Goal: Task Accomplishment & Management: Use online tool/utility

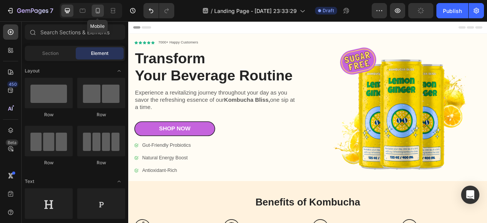
click at [98, 13] on icon at bounding box center [98, 11] width 8 height 8
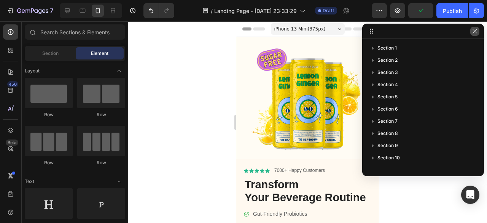
click at [475, 33] on icon "button" at bounding box center [475, 31] width 6 height 6
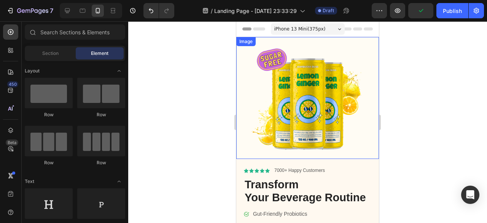
click at [328, 94] on img at bounding box center [307, 98] width 143 height 122
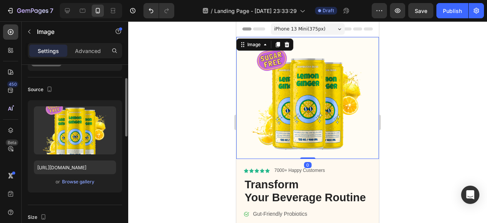
scroll to position [42, 0]
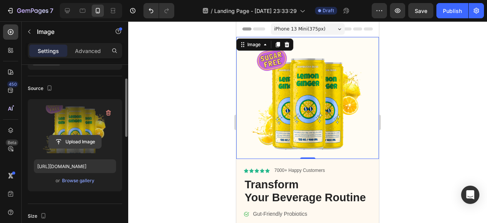
click at [79, 137] on input "file" at bounding box center [75, 141] width 52 height 13
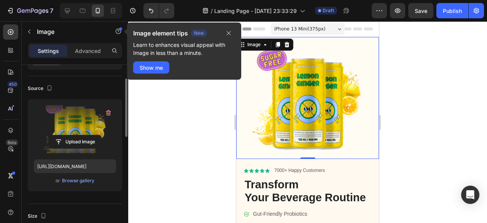
click at [68, 113] on label at bounding box center [75, 129] width 82 height 48
click at [68, 135] on input "file" at bounding box center [75, 141] width 52 height 13
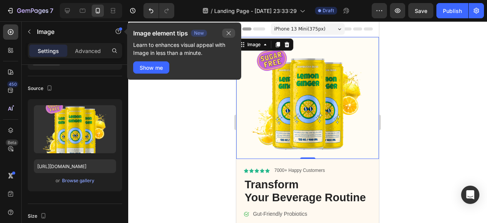
click at [228, 33] on icon "button" at bounding box center [229, 33] width 4 height 4
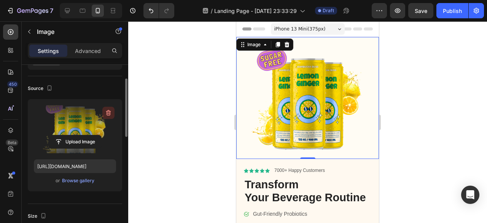
click at [107, 112] on icon "button" at bounding box center [109, 113] width 8 height 8
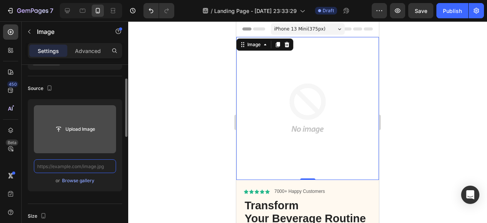
click at [60, 164] on input "text" at bounding box center [75, 166] width 82 height 14
paste input "Photoroom_20250827_193448"
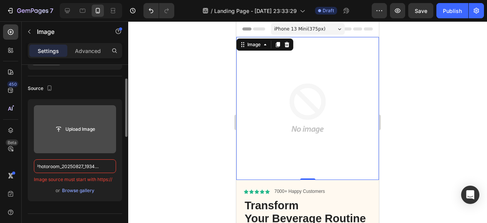
scroll to position [0, 0]
click at [38, 164] on input "Photoroom_20250827_193448" at bounding box center [75, 166] width 82 height 14
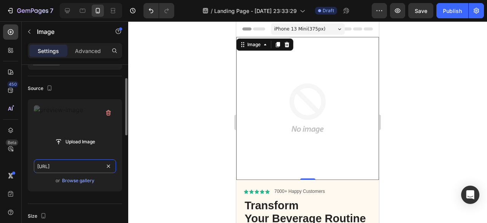
type input "[URL]"
click at [108, 176] on div "or Browse gallery" at bounding box center [75, 180] width 82 height 9
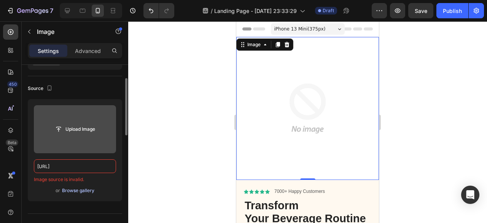
click at [79, 193] on div "Browse gallery" at bounding box center [78, 190] width 32 height 7
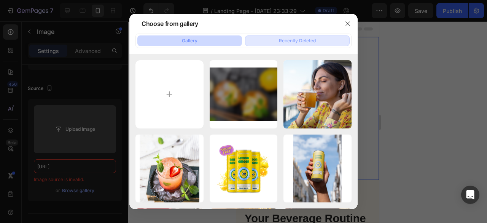
click at [293, 45] on button "Recently Deleted" at bounding box center [297, 40] width 105 height 11
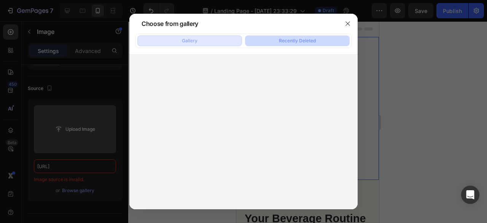
click at [206, 41] on button "Gallery" at bounding box center [189, 40] width 105 height 11
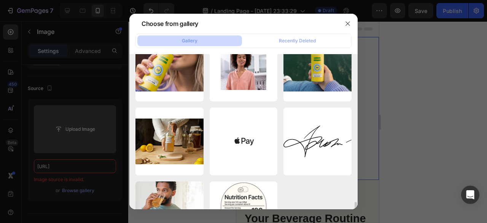
scroll to position [294, 0]
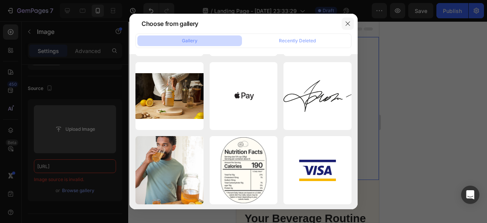
click at [347, 26] on icon "button" at bounding box center [348, 24] width 6 height 6
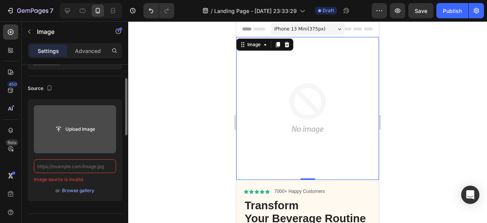
click at [68, 120] on input "file" at bounding box center [75, 129] width 82 height 48
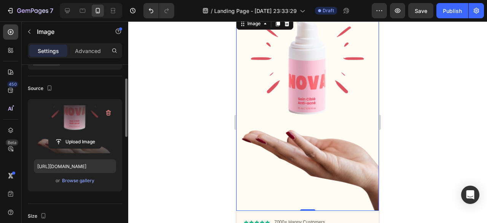
scroll to position [22, 0]
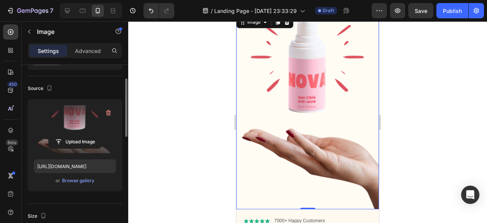
click at [78, 113] on label at bounding box center [75, 129] width 82 height 48
click at [78, 135] on input "file" at bounding box center [75, 141] width 52 height 13
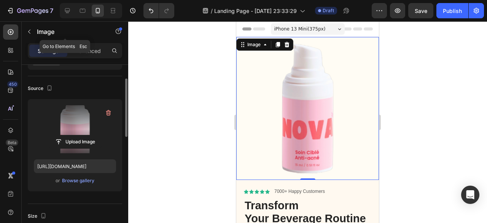
scroll to position [0, 0]
click at [72, 110] on label at bounding box center [75, 129] width 82 height 48
click at [72, 135] on input "file" at bounding box center [75, 141] width 52 height 13
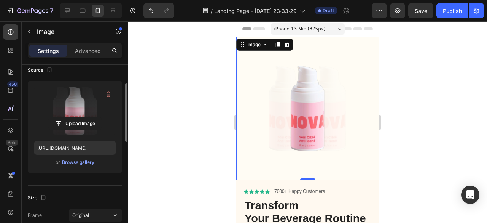
scroll to position [60, 0]
click at [79, 121] on input "file" at bounding box center [75, 124] width 52 height 13
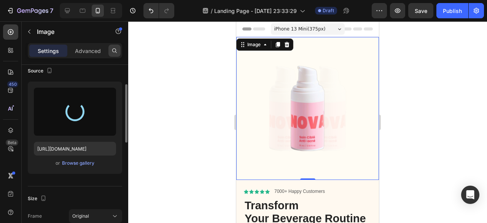
type input "[URL][DOMAIN_NAME]"
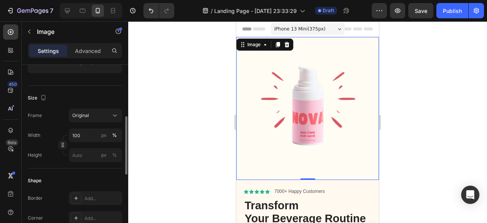
scroll to position [161, 0]
click at [301, 165] on div "Image 0" at bounding box center [307, 108] width 143 height 143
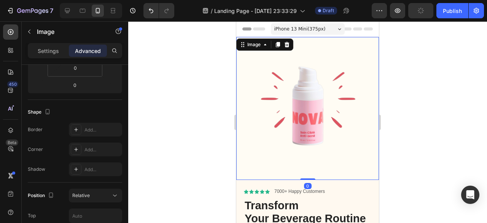
drag, startPoint x: 301, startPoint y: 172, endPoint x: 301, endPoint y: 165, distance: 7.2
click at [301, 165] on div "Image 0" at bounding box center [307, 108] width 143 height 143
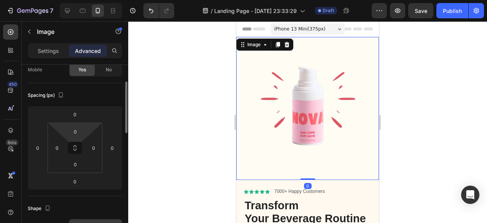
scroll to position [63, 0]
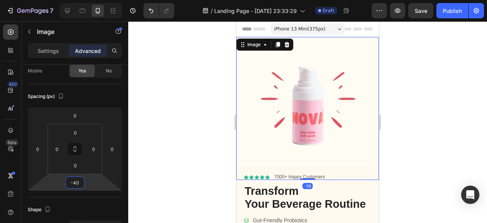
type input "-42"
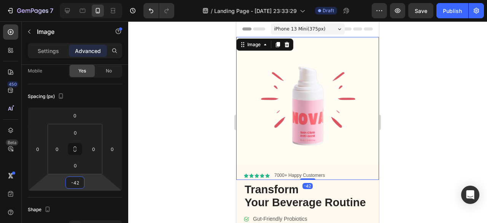
drag, startPoint x: 88, startPoint y: 175, endPoint x: 88, endPoint y: 183, distance: 8.4
click at [88, 0] on html "7 / Landing Page - [DATE] 23:33:29 Draft Preview Save Publish 450 Beta Sections…" at bounding box center [243, 0] width 487 height 0
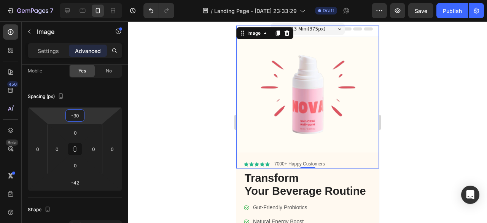
type input "-32"
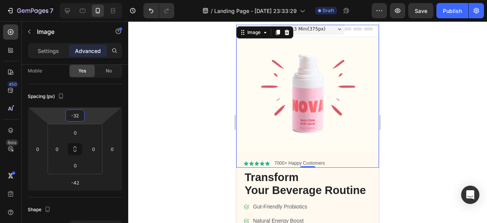
drag, startPoint x: 90, startPoint y: 114, endPoint x: 87, endPoint y: 121, distance: 6.5
click at [87, 0] on html "7 / Landing Page - [DATE] 23:33:29 Draft Preview Save Publish 450 Beta Sections…" at bounding box center [243, 0] width 487 height 0
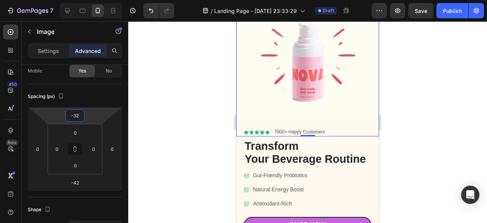
scroll to position [0, 0]
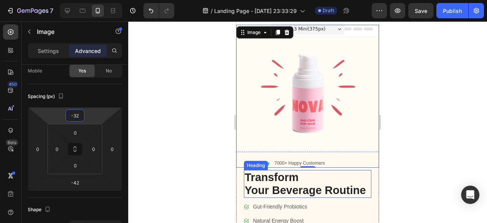
click at [283, 171] on h1 "Transform Your Beverage Routine" at bounding box center [307, 184] width 127 height 28
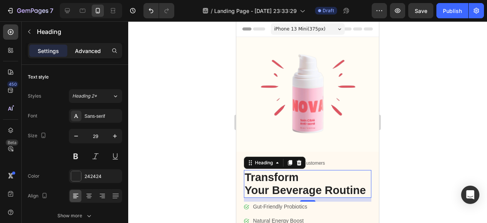
click at [86, 52] on p "Advanced" at bounding box center [88, 51] width 26 height 8
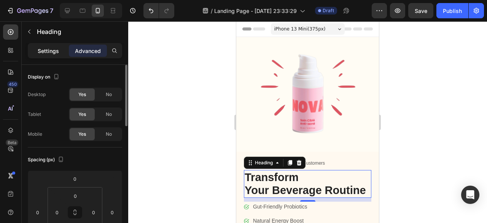
click at [52, 51] on p "Settings" at bounding box center [48, 51] width 21 height 8
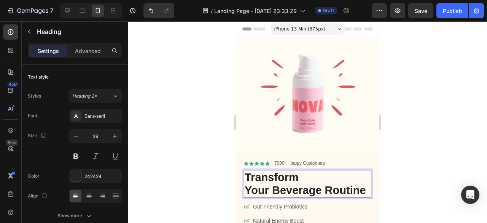
click at [270, 193] on h1 "Transform Your Beverage Routine" at bounding box center [307, 184] width 127 height 28
click at [270, 193] on p "Transform Your Beverage Routine" at bounding box center [308, 183] width 126 height 27
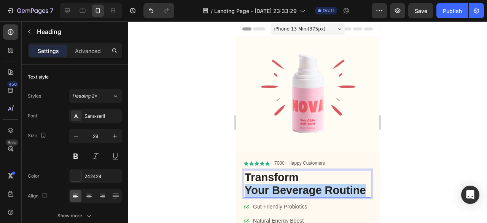
click at [270, 193] on p "Transform Your Beverage Routine" at bounding box center [308, 183] width 126 height 27
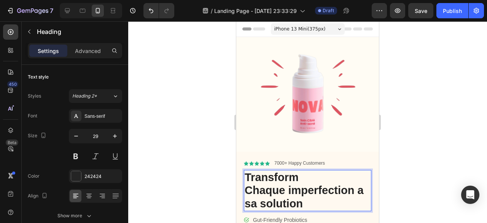
click at [297, 173] on p "Transform Chaque imperfection a sa solution" at bounding box center [308, 190] width 126 height 40
click at [246, 184] on p "Chaque imperfection a sa solution" at bounding box center [308, 190] width 126 height 40
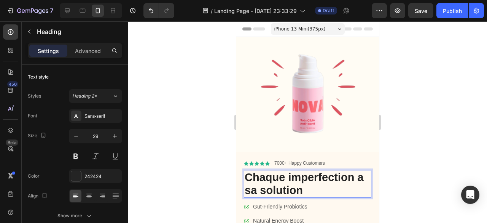
click at [321, 186] on p "Chaque imperfection a sa solution" at bounding box center [308, 183] width 126 height 27
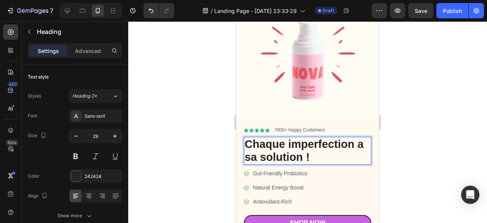
scroll to position [33, 0]
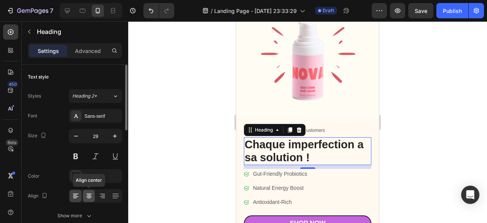
click at [91, 192] on icon at bounding box center [89, 196] width 8 height 8
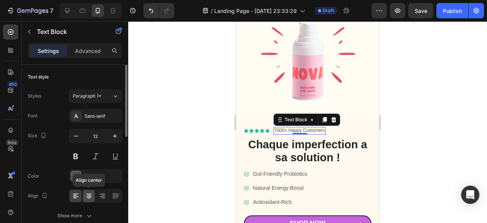
click at [88, 194] on icon at bounding box center [89, 196] width 8 height 8
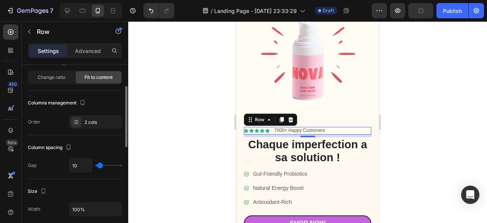
scroll to position [59, 0]
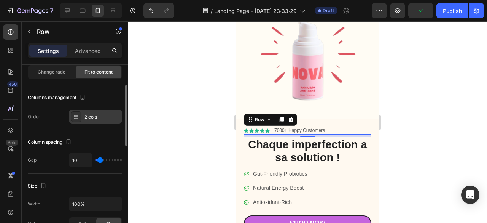
click at [77, 118] on icon at bounding box center [76, 116] width 6 height 6
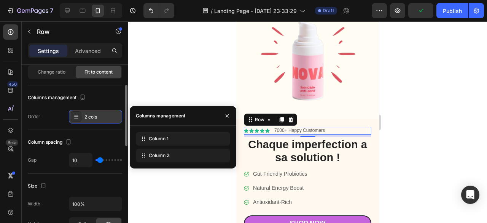
click at [77, 118] on icon at bounding box center [76, 116] width 6 height 6
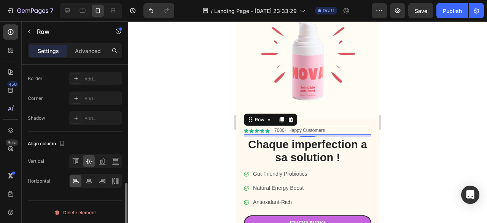
scroll to position [0, 0]
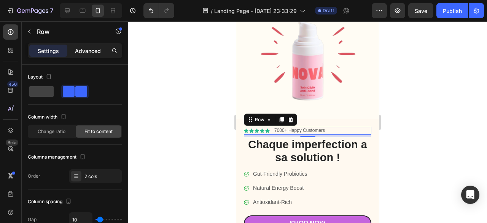
click at [89, 51] on p "Advanced" at bounding box center [88, 51] width 26 height 8
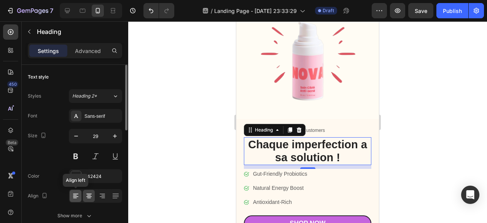
click at [78, 194] on icon at bounding box center [76, 196] width 8 height 8
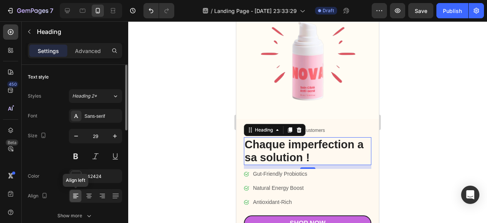
click at [78, 194] on icon at bounding box center [76, 196] width 8 height 8
click at [86, 196] on icon at bounding box center [89, 196] width 8 height 8
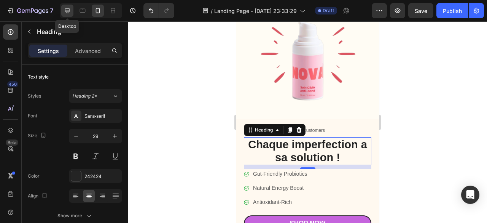
click at [69, 10] on icon at bounding box center [67, 10] width 5 height 5
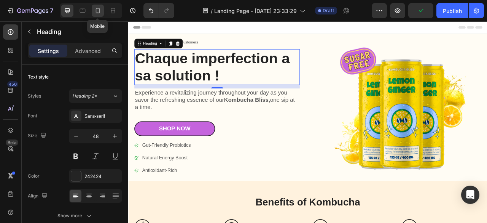
click at [94, 11] on icon at bounding box center [98, 11] width 8 height 8
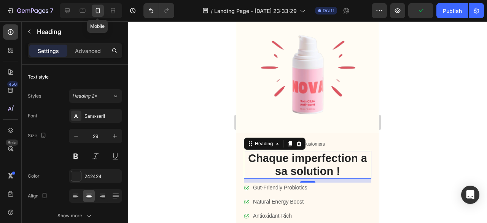
scroll to position [116, 0]
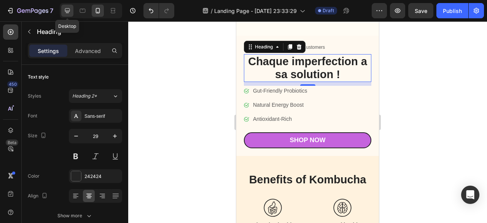
click at [70, 12] on icon at bounding box center [68, 11] width 8 height 8
type input "48"
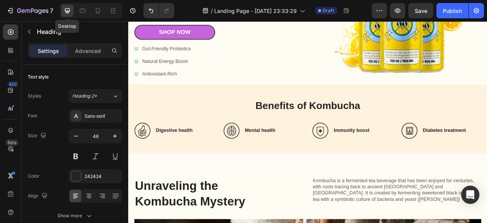
scroll to position [8, 0]
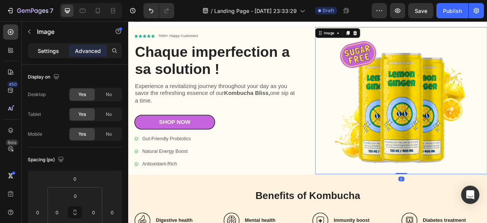
click at [53, 47] on p "Settings" at bounding box center [48, 51] width 21 height 8
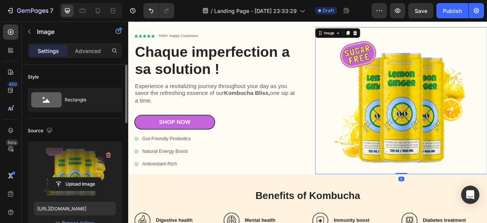
click at [69, 159] on label at bounding box center [75, 171] width 82 height 48
click at [69, 177] on input "file" at bounding box center [75, 183] width 52 height 13
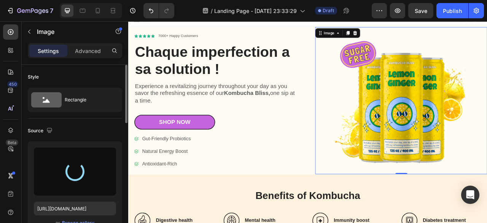
type input "[URL][DOMAIN_NAME]"
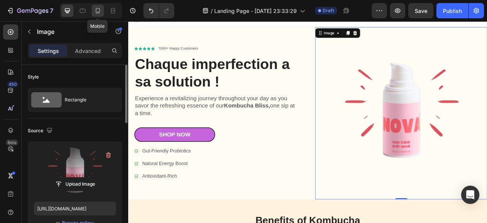
click at [97, 14] on icon at bounding box center [98, 11] width 8 height 8
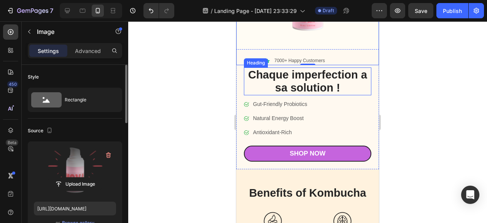
scroll to position [103, 0]
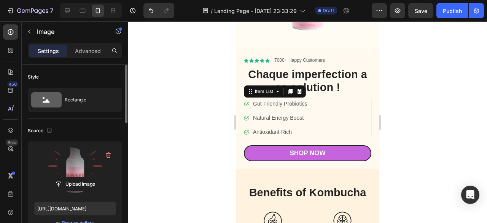
click at [285, 119] on div "Gut-Friendly Probiotics Natural Energy Boost Antioxidant-Rich" at bounding box center [276, 118] width 64 height 38
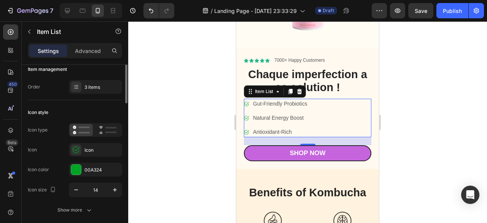
scroll to position [0, 0]
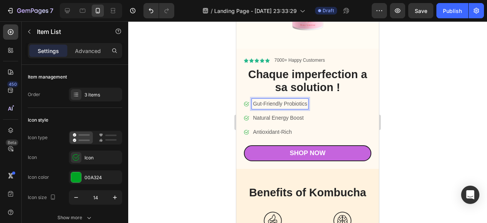
click at [278, 100] on p "Gut-Friendly Probiotics" at bounding box center [280, 104] width 54 height 8
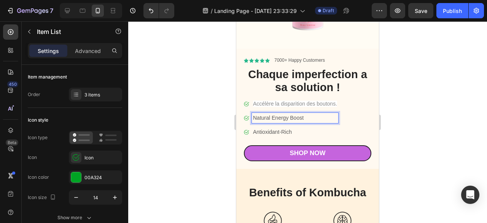
click at [277, 114] on p "Natural Energy Boost" at bounding box center [295, 118] width 84 height 8
click at [273, 114] on p "Natural Energy Boost" at bounding box center [295, 118] width 84 height 8
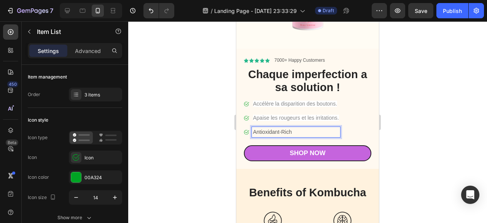
click at [273, 128] on p "Antioxidant-Rich" at bounding box center [296, 132] width 86 height 8
click at [281, 128] on p "Antioxidant-Rich" at bounding box center [296, 132] width 86 height 8
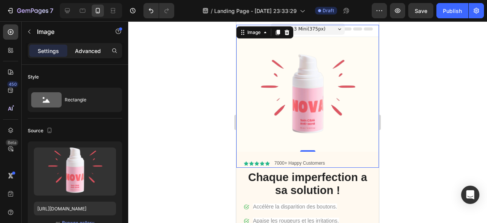
click at [83, 51] on p "Advanced" at bounding box center [88, 51] width 26 height 8
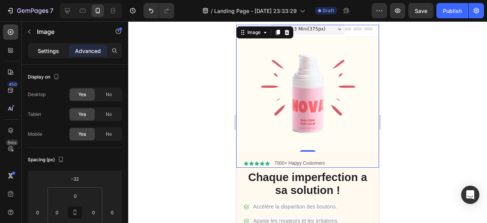
click at [59, 51] on p "Settings" at bounding box center [48, 51] width 21 height 8
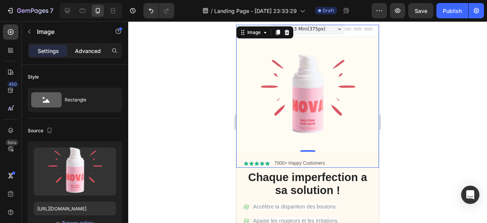
click at [87, 56] on div "Advanced" at bounding box center [88, 51] width 38 height 12
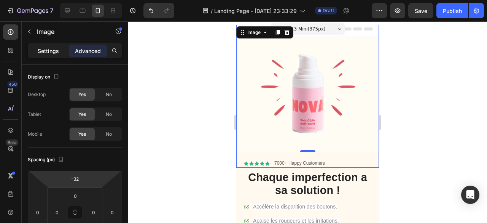
click at [39, 54] on p "Settings" at bounding box center [48, 51] width 21 height 8
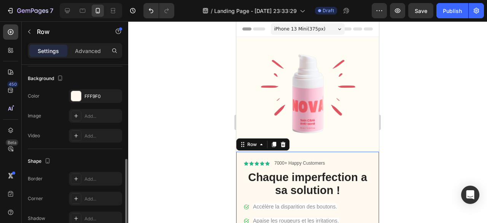
scroll to position [242, 0]
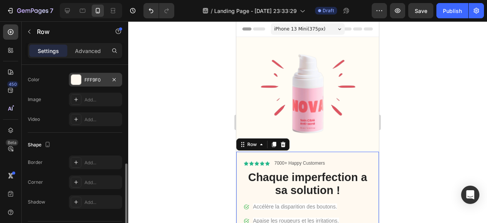
click at [91, 80] on div "FFF9F0" at bounding box center [95, 79] width 22 height 7
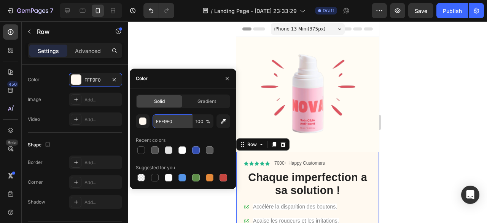
click at [174, 122] on input "FFF9F0" at bounding box center [173, 121] width 40 height 14
paste input "1B9CE"
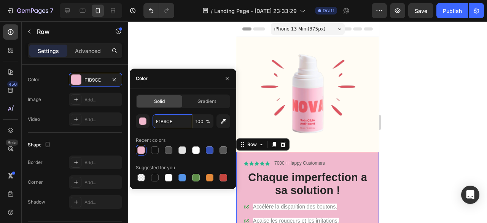
paste input "de545f"
type input "de545f"
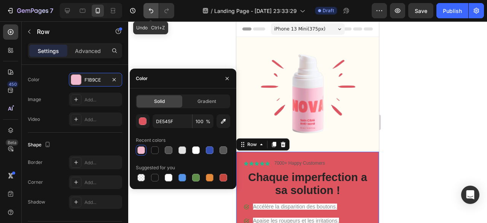
click at [153, 15] on button "Undo/Redo" at bounding box center [150, 10] width 15 height 15
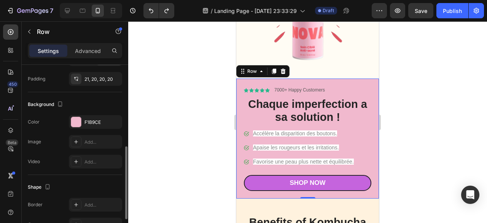
scroll to position [200, 0]
click at [89, 122] on div "F1B9CE" at bounding box center [95, 122] width 22 height 7
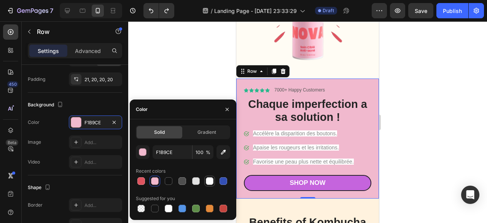
click at [206, 182] on div at bounding box center [210, 181] width 8 height 8
type input "FFFFFF"
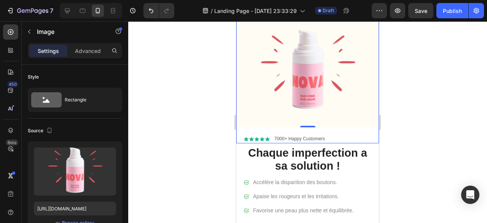
scroll to position [0, 0]
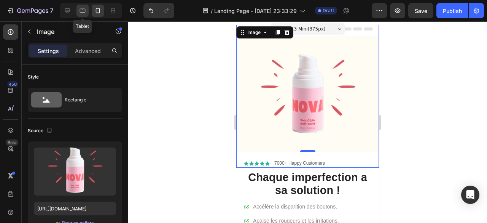
click at [80, 7] on icon at bounding box center [83, 11] width 8 height 8
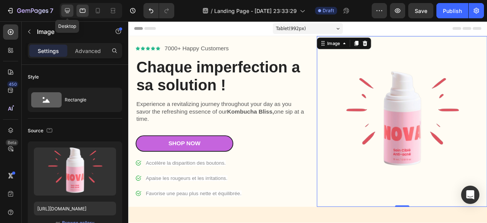
click at [63, 14] on div at bounding box center [67, 11] width 12 height 12
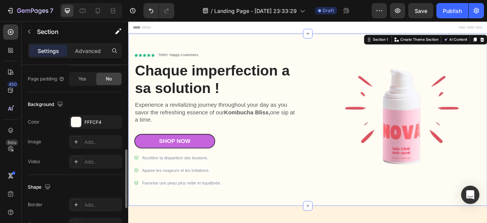
scroll to position [275, 0]
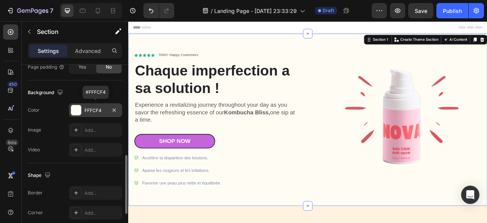
click at [75, 108] on div at bounding box center [76, 110] width 10 height 10
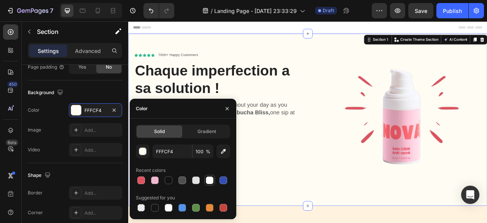
click at [208, 180] on div at bounding box center [210, 180] width 8 height 8
type input "FFFFFF"
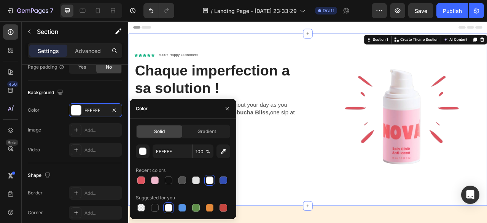
click at [208, 180] on div at bounding box center [210, 180] width 8 height 8
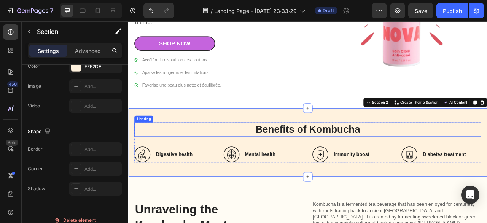
scroll to position [124, 0]
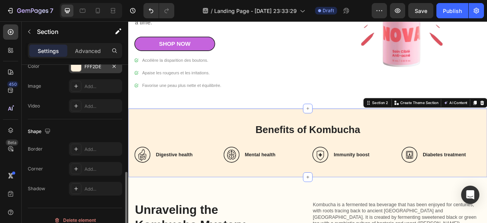
click at [73, 68] on div at bounding box center [76, 66] width 10 height 10
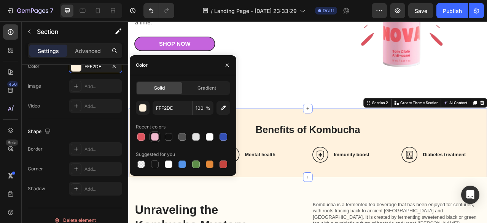
click at [156, 138] on div at bounding box center [155, 137] width 8 height 8
type input "F1B9CE"
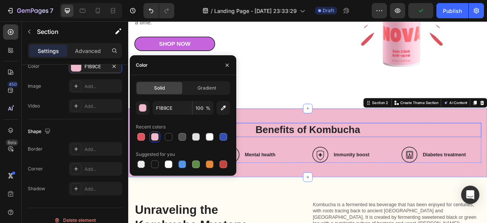
scroll to position [200, 0]
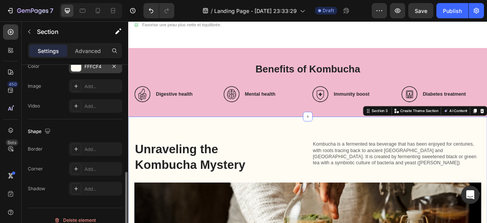
click at [72, 68] on div at bounding box center [76, 66] width 10 height 10
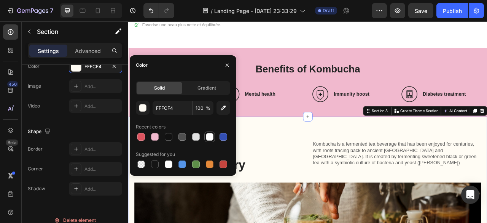
click at [211, 141] on div at bounding box center [209, 136] width 9 height 9
type input "FFFFFF"
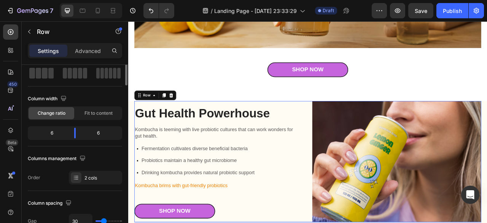
scroll to position [0, 0]
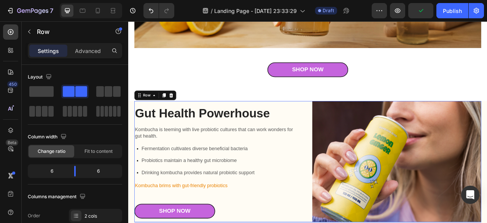
click at [353, 146] on div "Gut Health Powerhouse Heading Kombucha is teeming with live probiotic cultures …" at bounding box center [356, 199] width 441 height 154
click at [87, 50] on p "Advanced" at bounding box center [88, 51] width 26 height 8
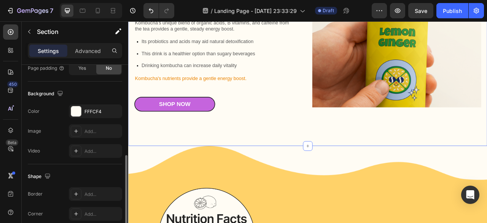
scroll to position [231, 0]
click at [89, 113] on div "FFFCF4" at bounding box center [95, 111] width 22 height 7
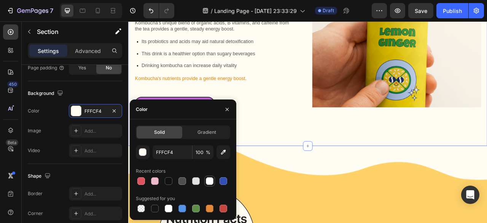
click at [209, 185] on div at bounding box center [209, 180] width 11 height 11
type input "FFFFFF"
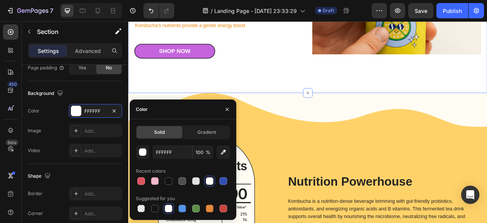
scroll to position [1129, 0]
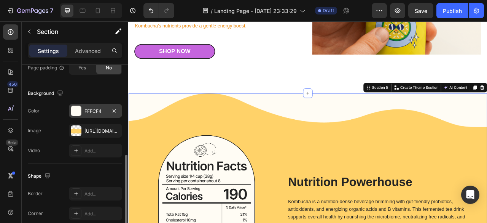
click at [98, 108] on div "FFFCF4" at bounding box center [95, 111] width 22 height 7
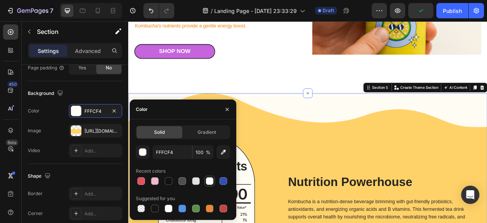
click at [210, 182] on div at bounding box center [210, 181] width 8 height 8
type input "FFFFFF"
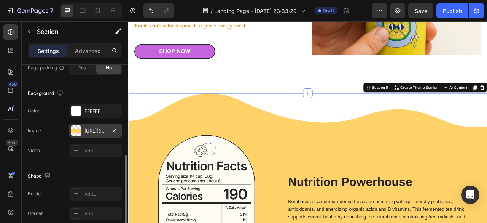
click at [94, 127] on div "[URL][DOMAIN_NAME]" at bounding box center [95, 130] width 22 height 7
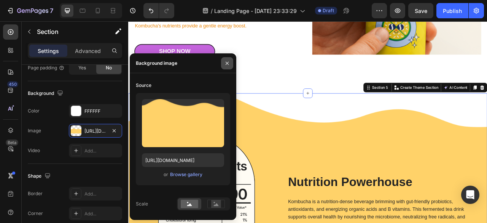
click at [227, 62] on icon "button" at bounding box center [227, 63] width 6 height 6
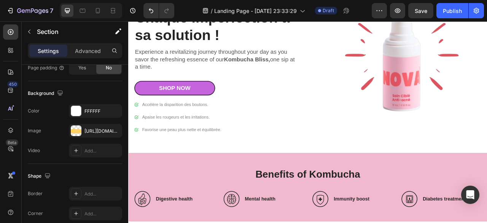
scroll to position [0, 0]
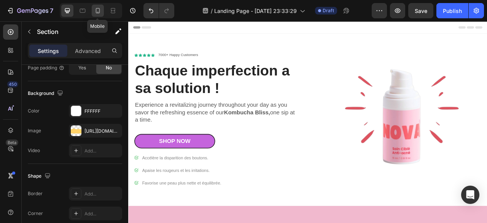
click at [101, 6] on div at bounding box center [98, 11] width 12 height 12
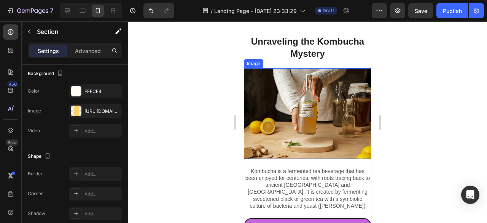
scroll to position [366, 0]
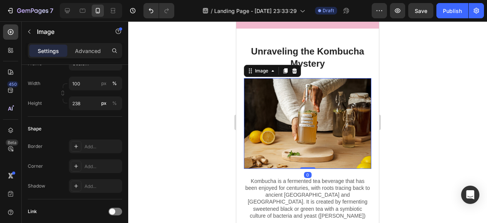
click at [304, 138] on img at bounding box center [307, 123] width 127 height 91
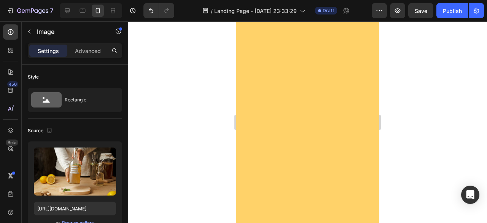
scroll to position [1094, 0]
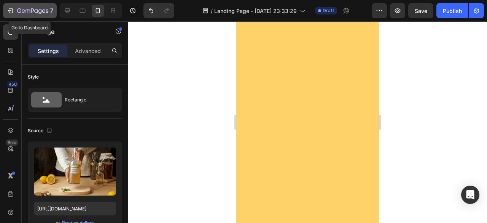
click at [13, 12] on icon "button" at bounding box center [10, 11] width 8 height 8
